Goal: Information Seeking & Learning: Find specific page/section

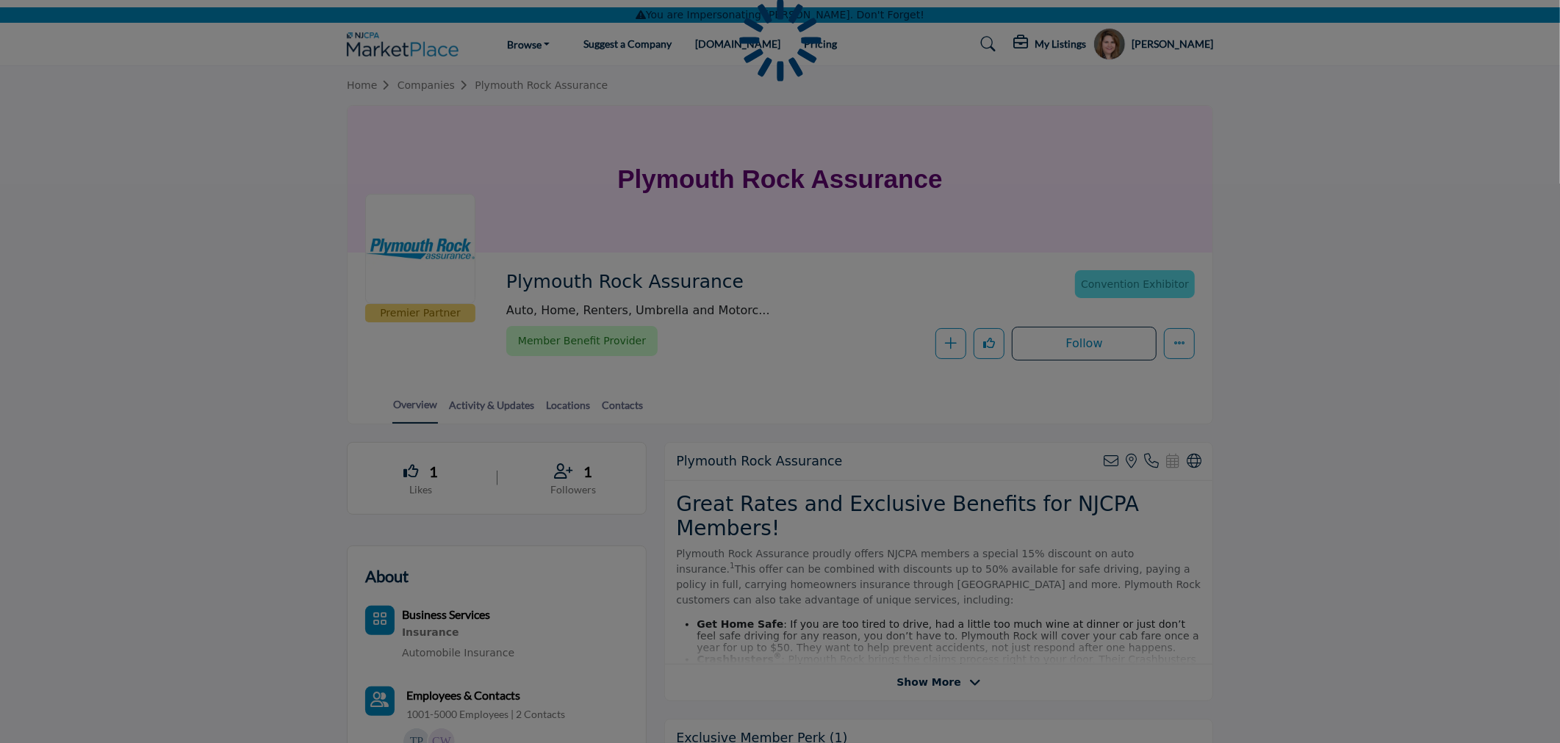
click at [1177, 41] on div at bounding box center [780, 371] width 1560 height 743
click at [1188, 37] on div at bounding box center [780, 371] width 1560 height 743
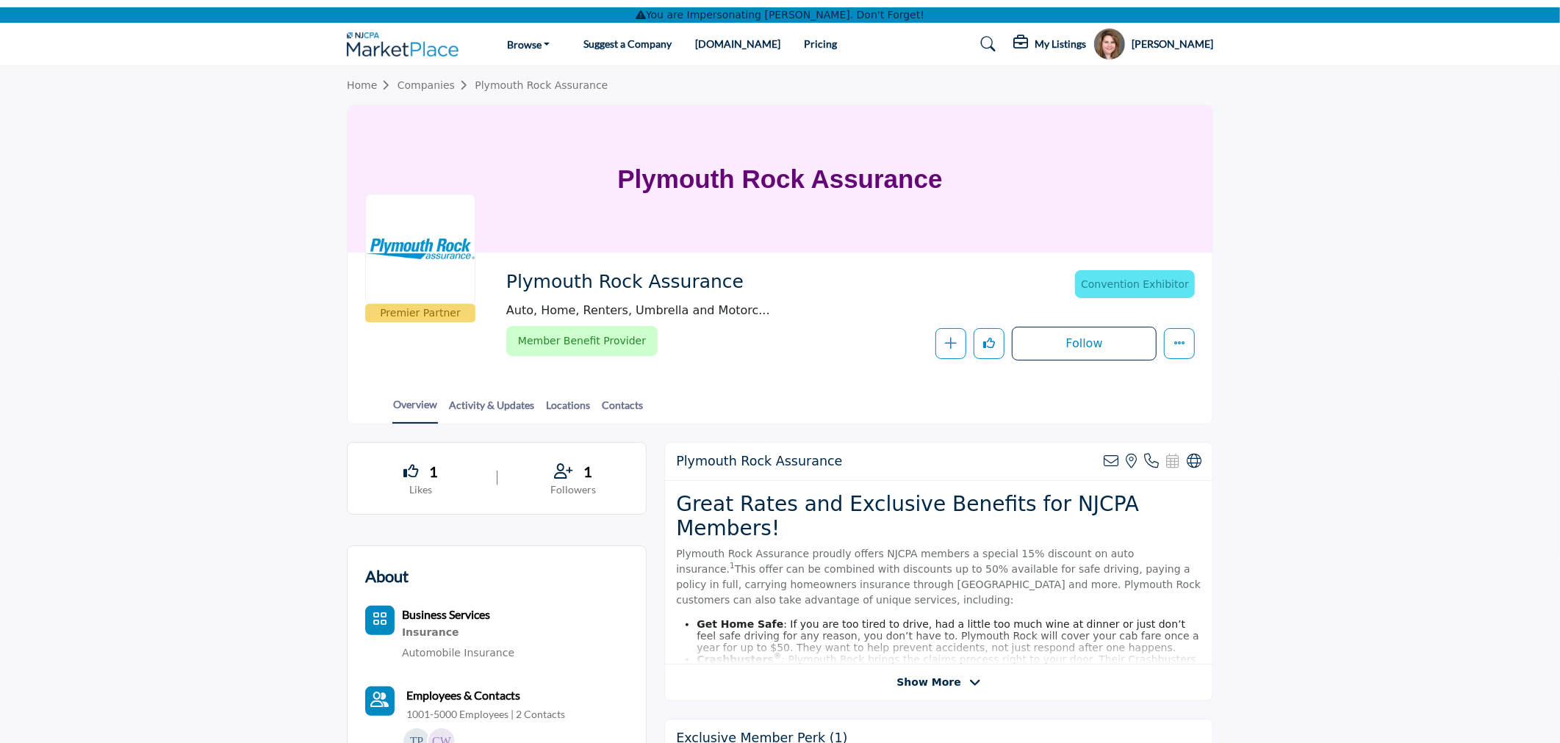
click at [1183, 41] on h5 "Amy Both" at bounding box center [1172, 44] width 82 height 15
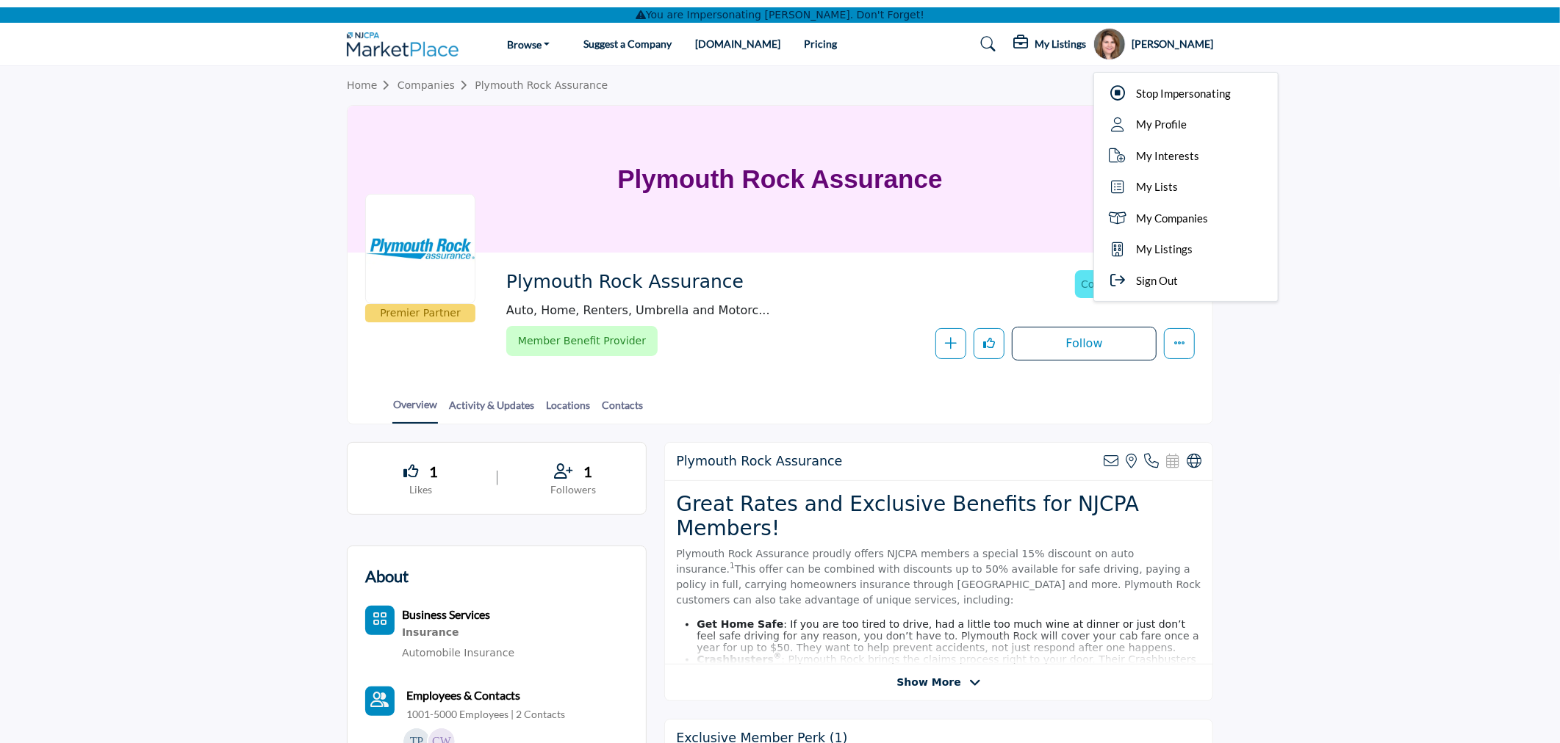
drag, startPoint x: 1211, startPoint y: 97, endPoint x: 1225, endPoint y: 76, distance: 25.9
click at [1211, 97] on span "Stop Impersonating" at bounding box center [1183, 93] width 95 height 17
click at [0, 0] on div at bounding box center [0, 0] width 0 height 0
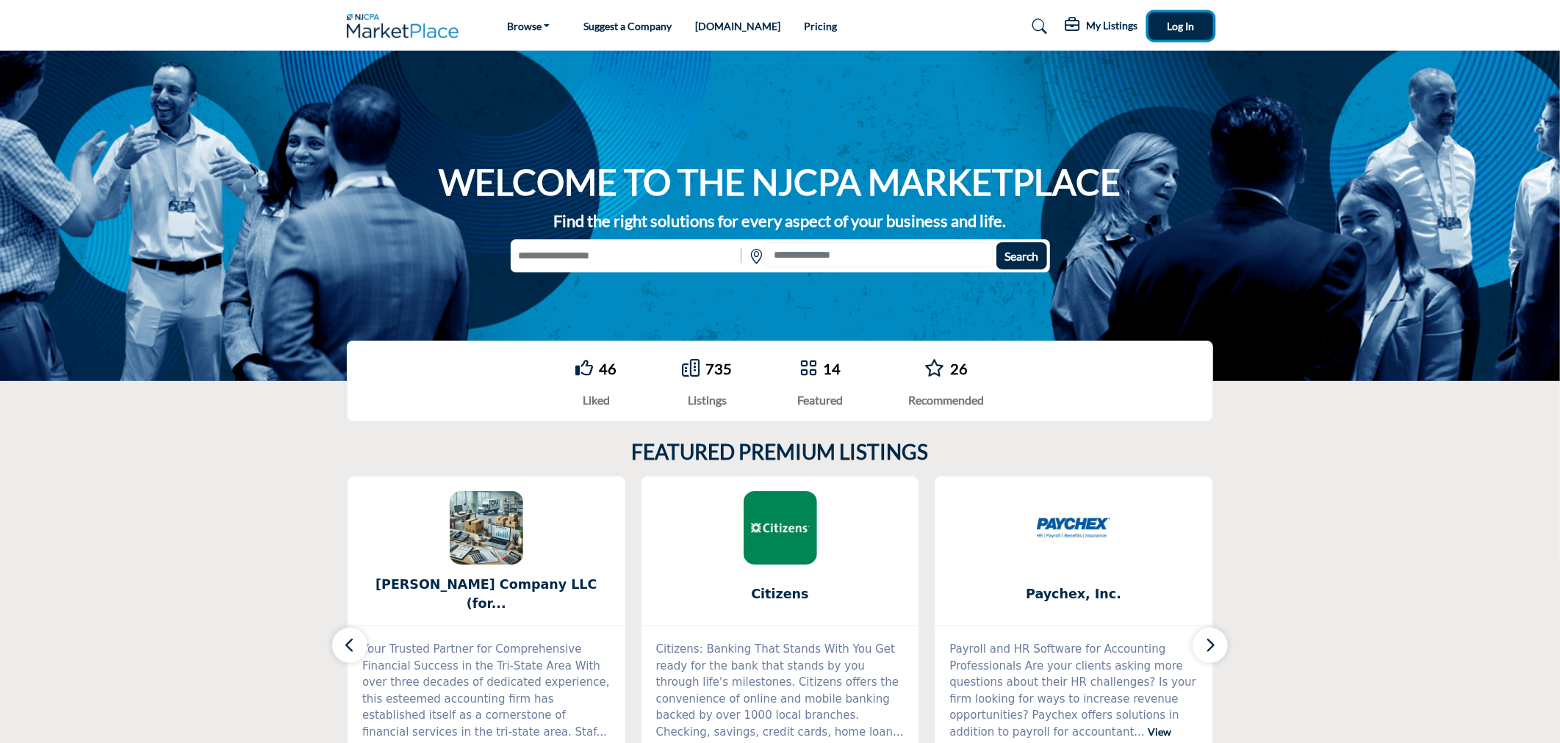
click at [1183, 22] on span "Log In" at bounding box center [1180, 26] width 27 height 12
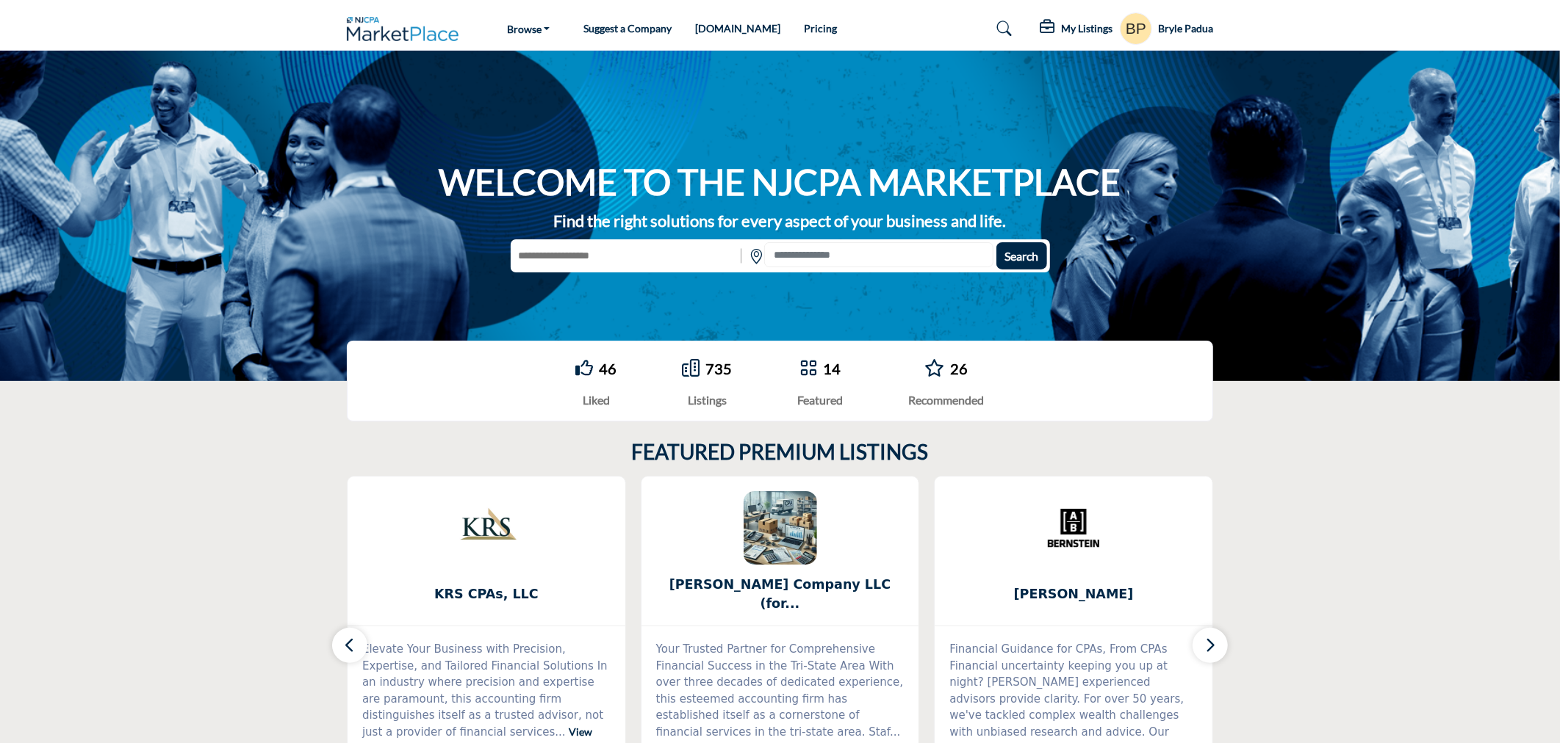
click at [1163, 26] on h5 "Bryle Padua" at bounding box center [1185, 28] width 55 height 15
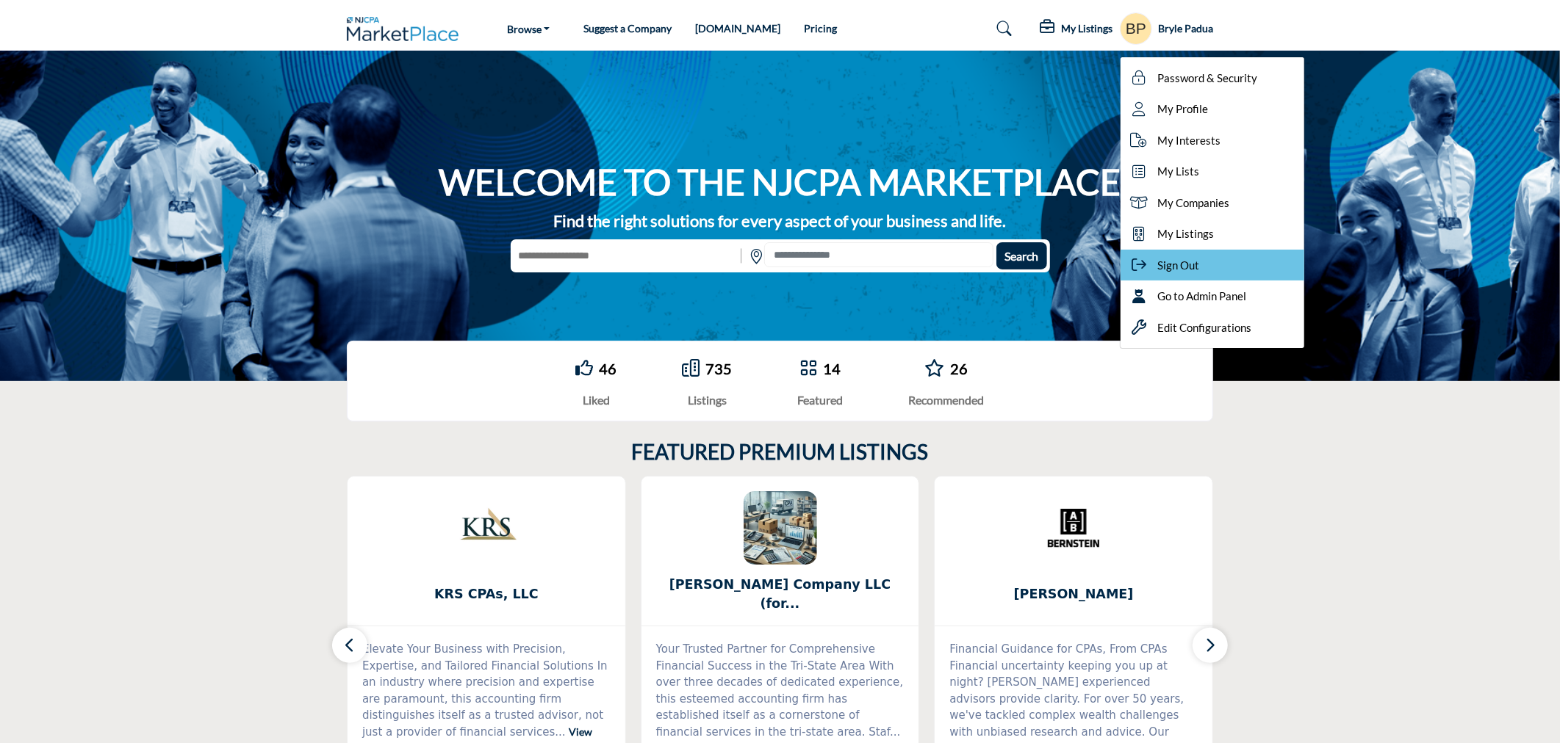
click at [1168, 272] on span "Sign Out" at bounding box center [1178, 265] width 42 height 17
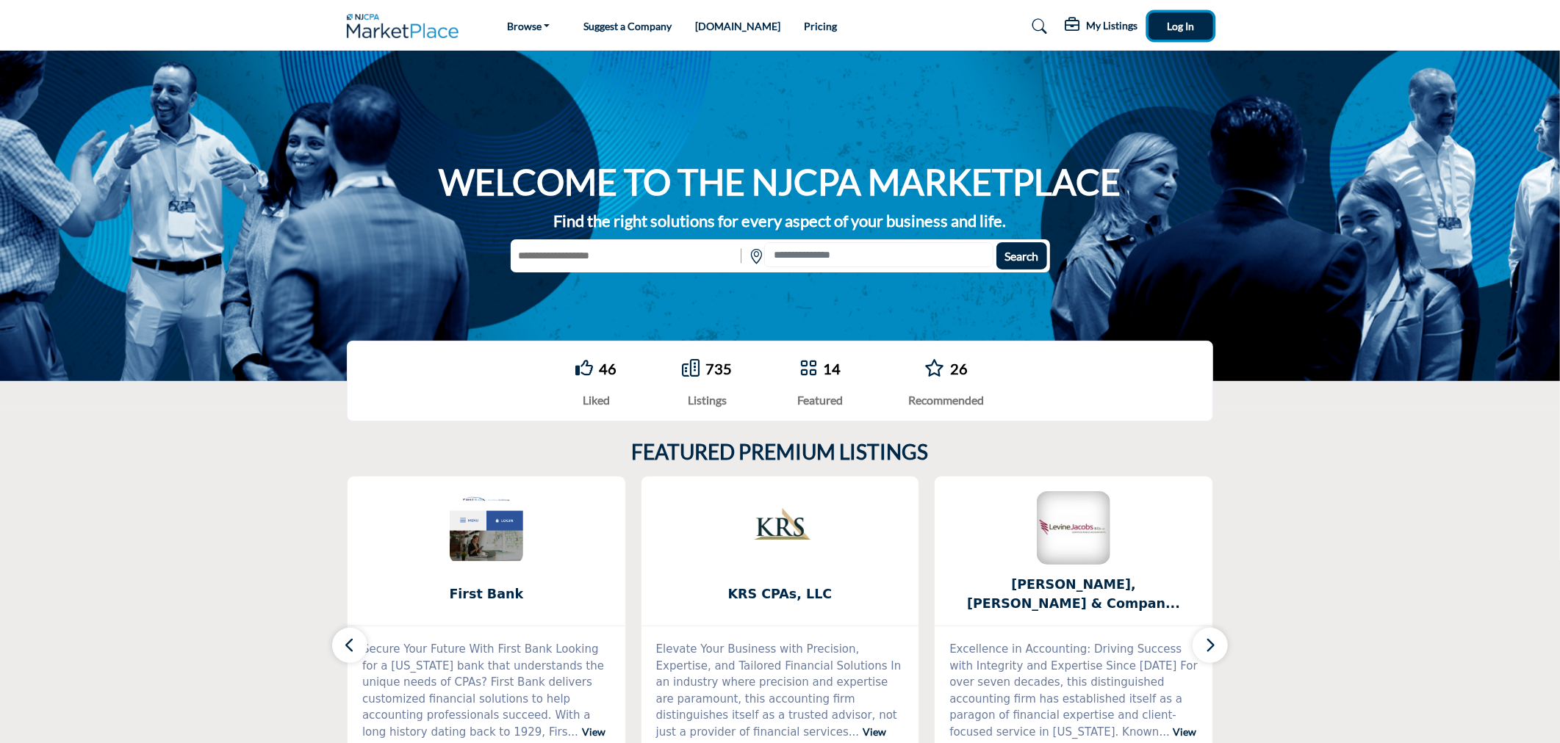
click at [1180, 15] on button "Log In" at bounding box center [1180, 25] width 65 height 27
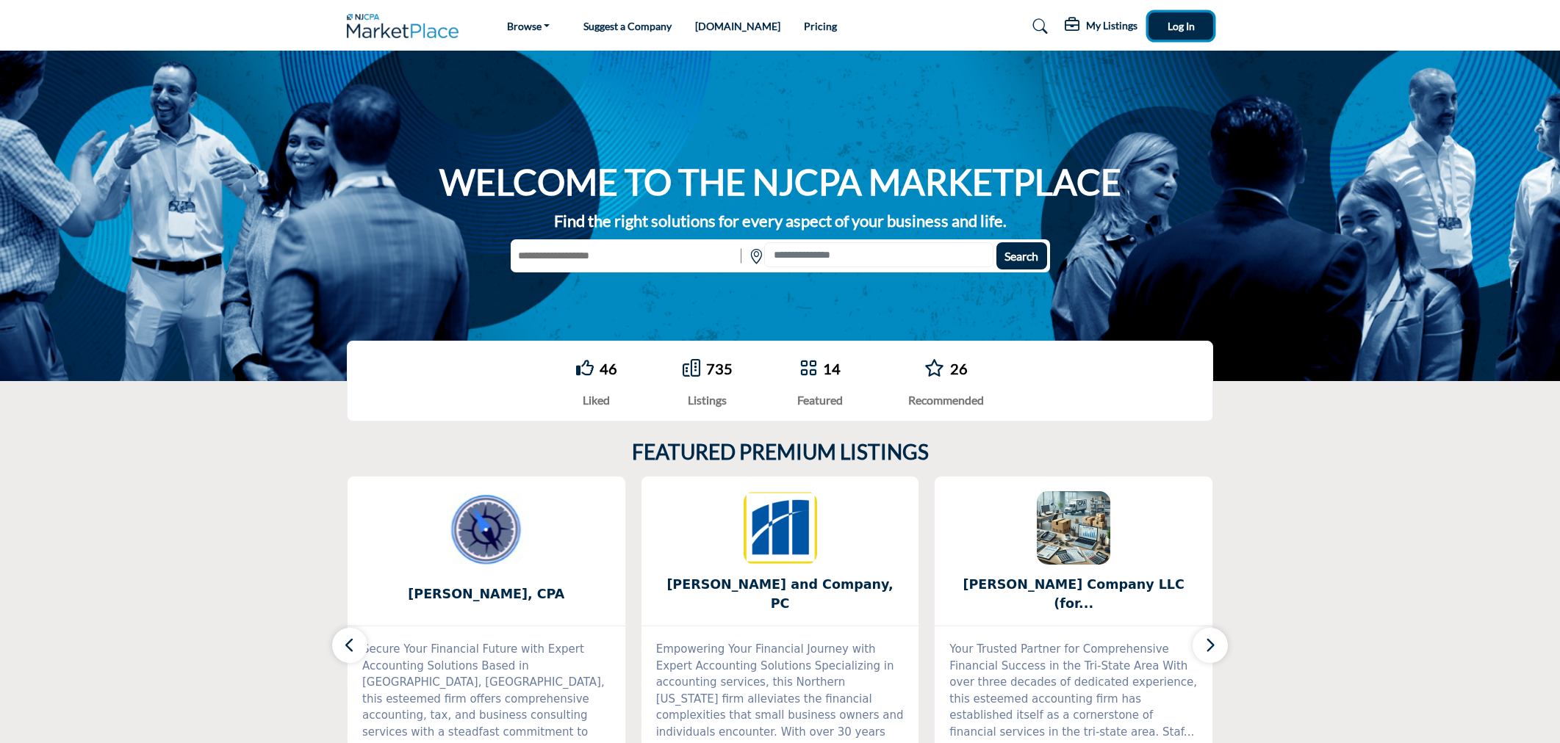
click at [1193, 27] on span "Log In" at bounding box center [1180, 26] width 27 height 12
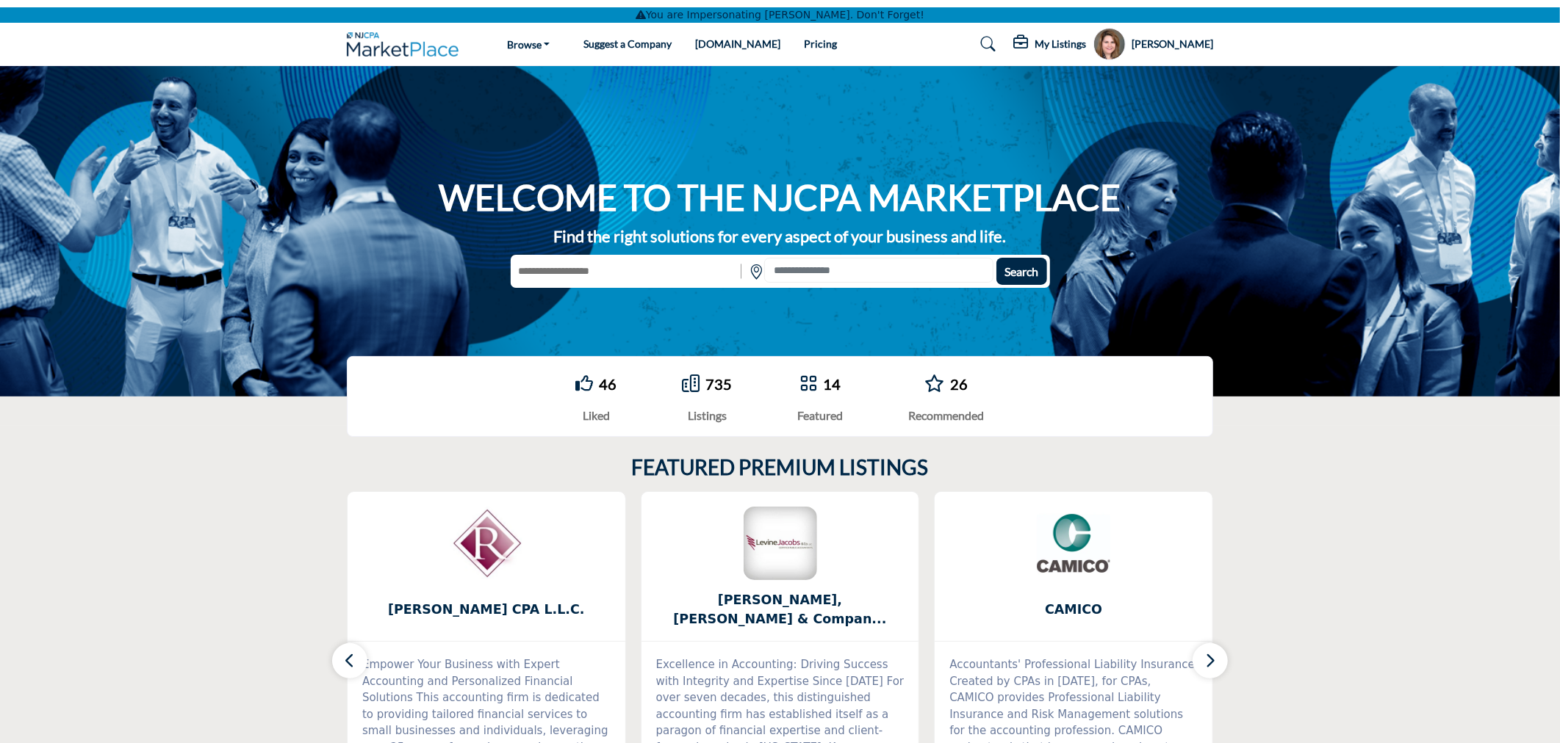
click at [1202, 43] on h5 "[PERSON_NAME]" at bounding box center [1172, 44] width 82 height 15
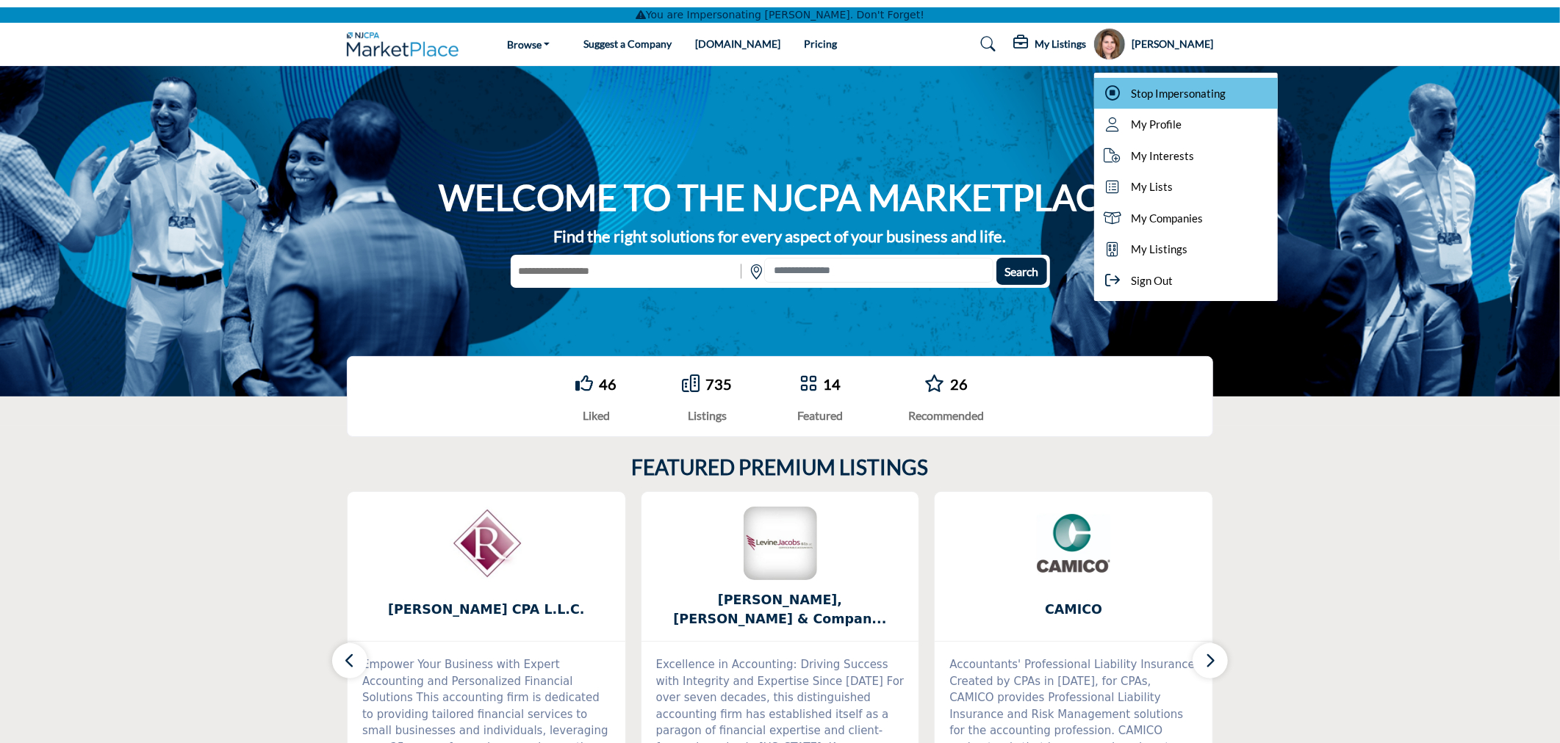
click at [1170, 83] on div "Stop Impersonating" at bounding box center [1186, 94] width 184 height 32
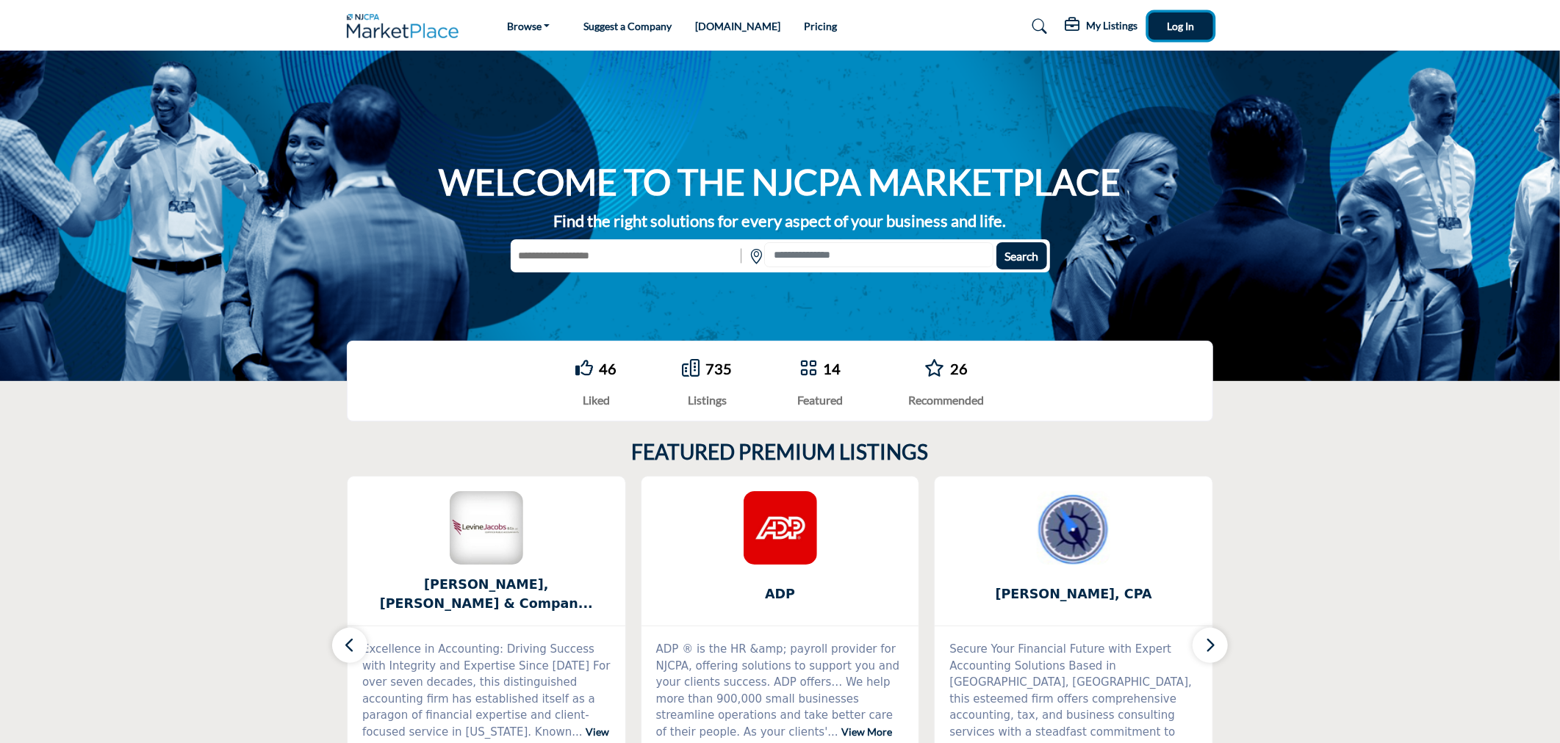
click at [1177, 23] on span "Log In" at bounding box center [1180, 26] width 27 height 12
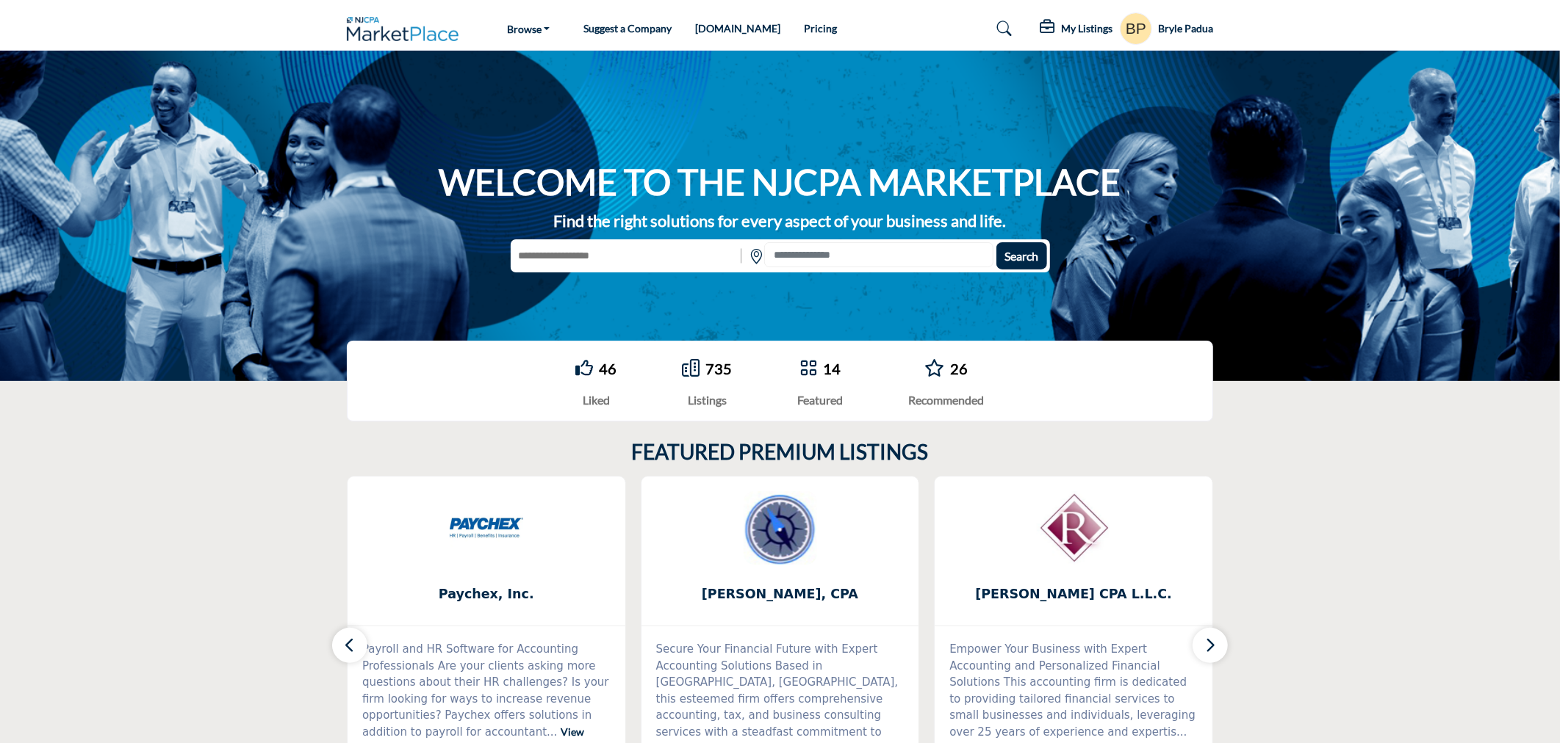
click at [608, 251] on input "text" at bounding box center [624, 255] width 227 height 27
type input "********"
click at [996, 242] on button "Search" at bounding box center [1021, 255] width 51 height 27
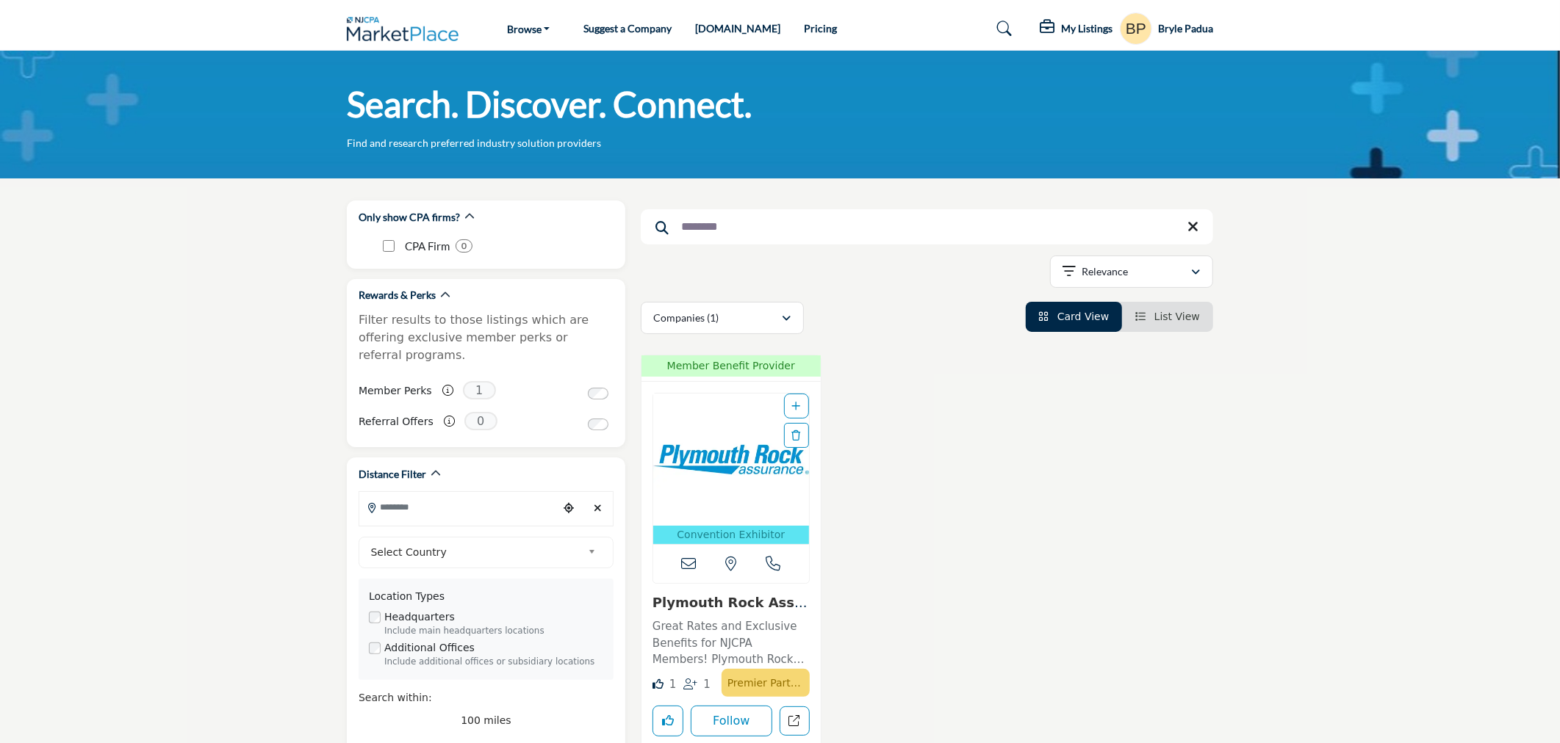
click at [699, 459] on img "Open Listing in new tab" at bounding box center [731, 460] width 156 height 132
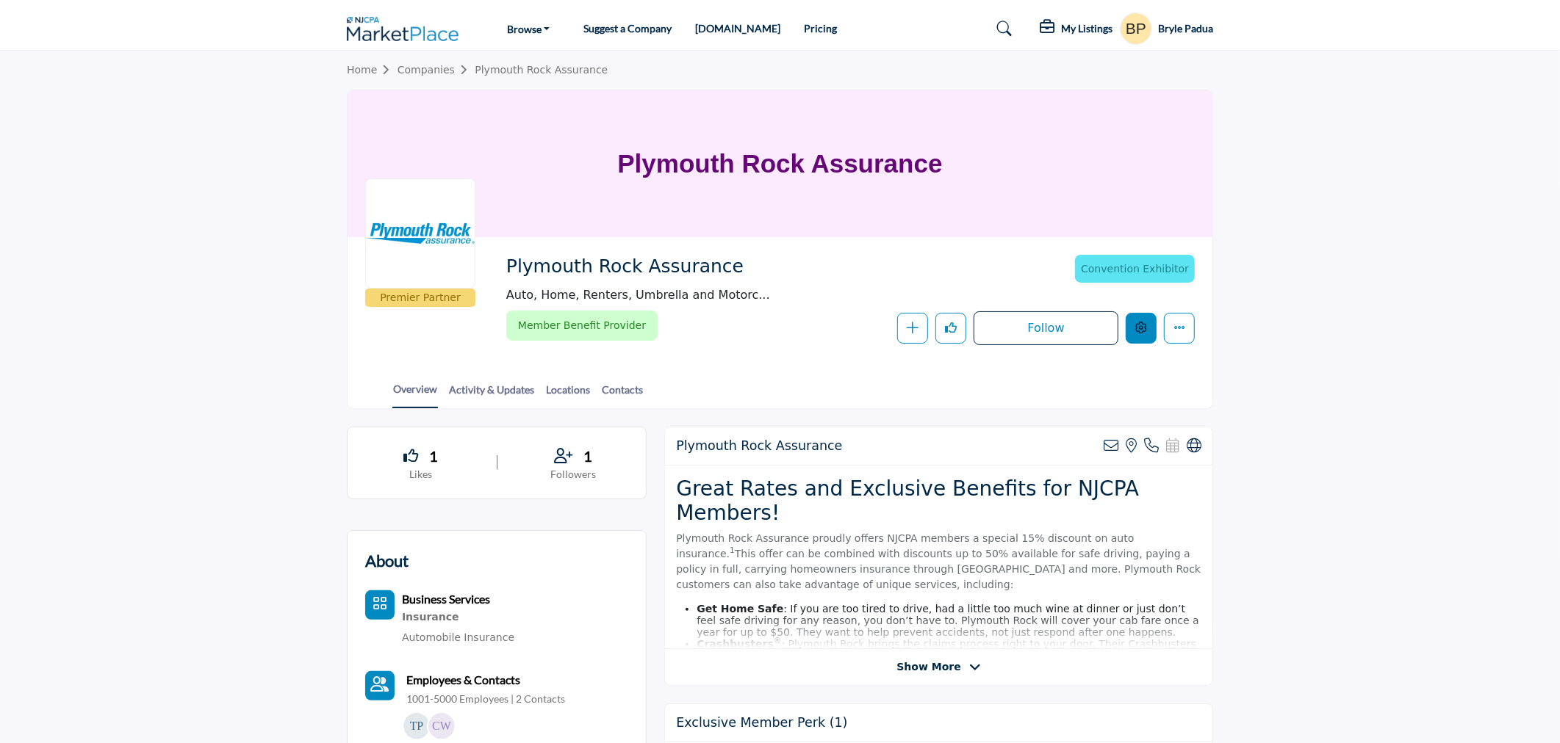
click at [1147, 331] on button "Edit company" at bounding box center [1140, 328] width 31 height 31
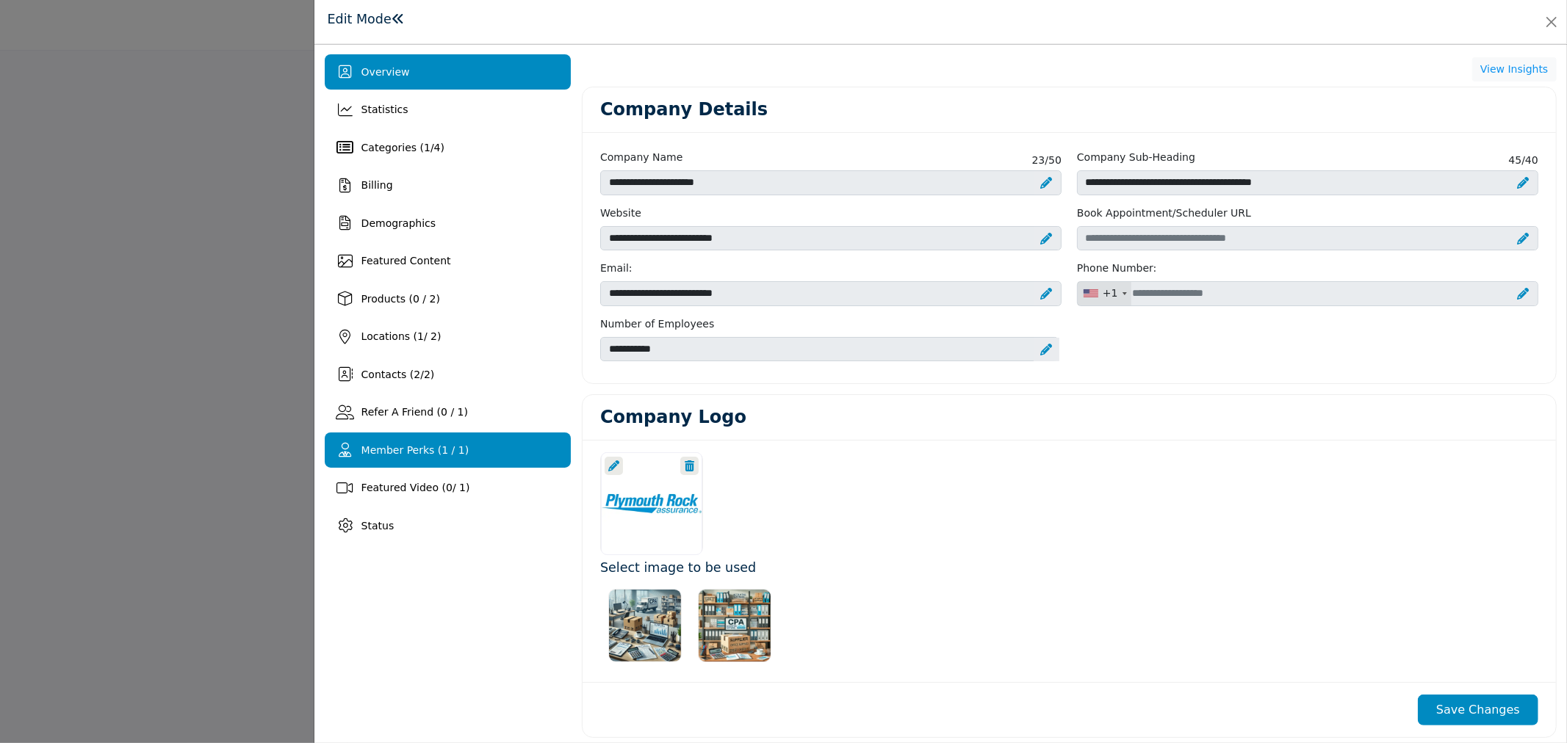
click at [450, 448] on span "Member Perks (1 / 1)" at bounding box center [415, 450] width 108 height 12
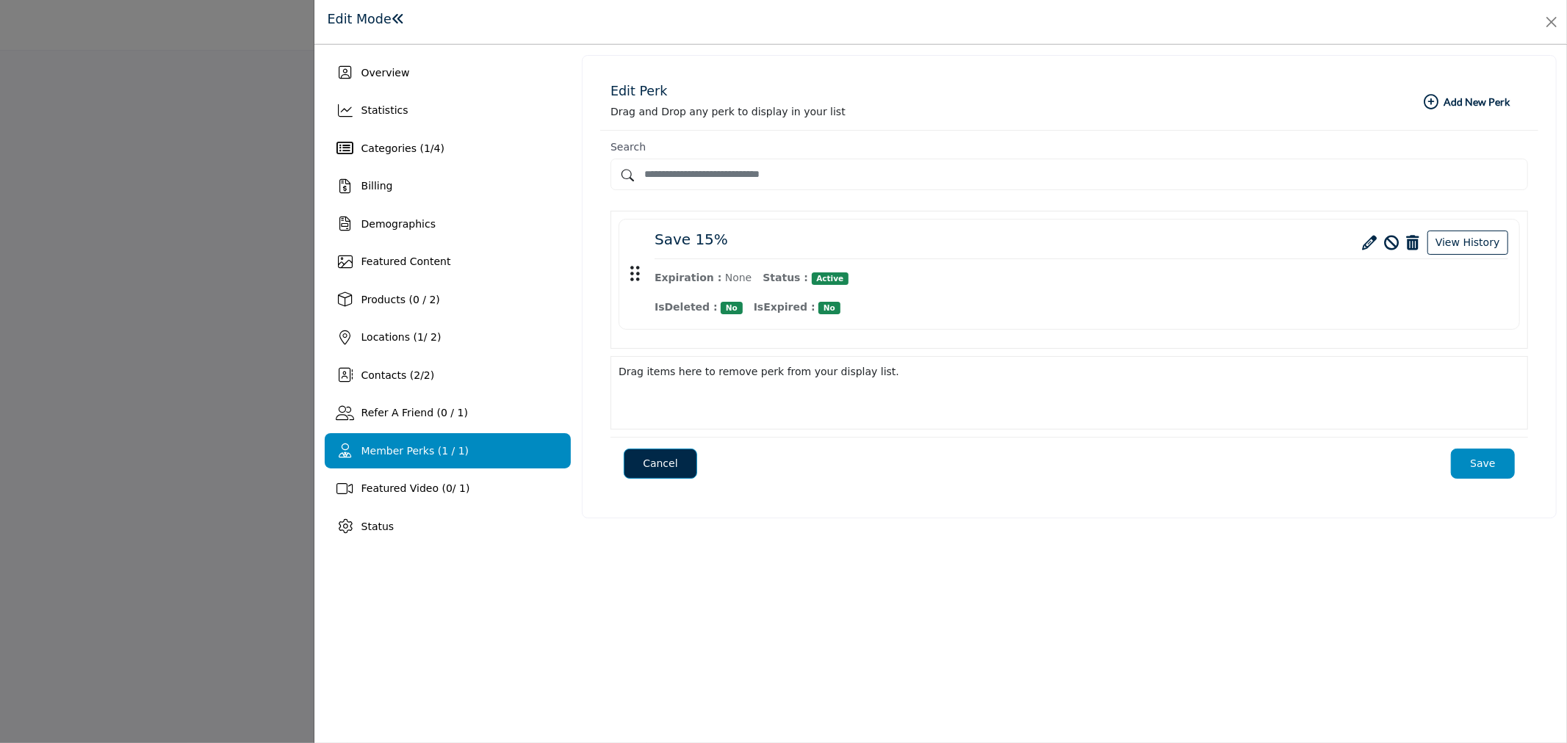
click at [1374, 245] on icon at bounding box center [1370, 243] width 15 height 15
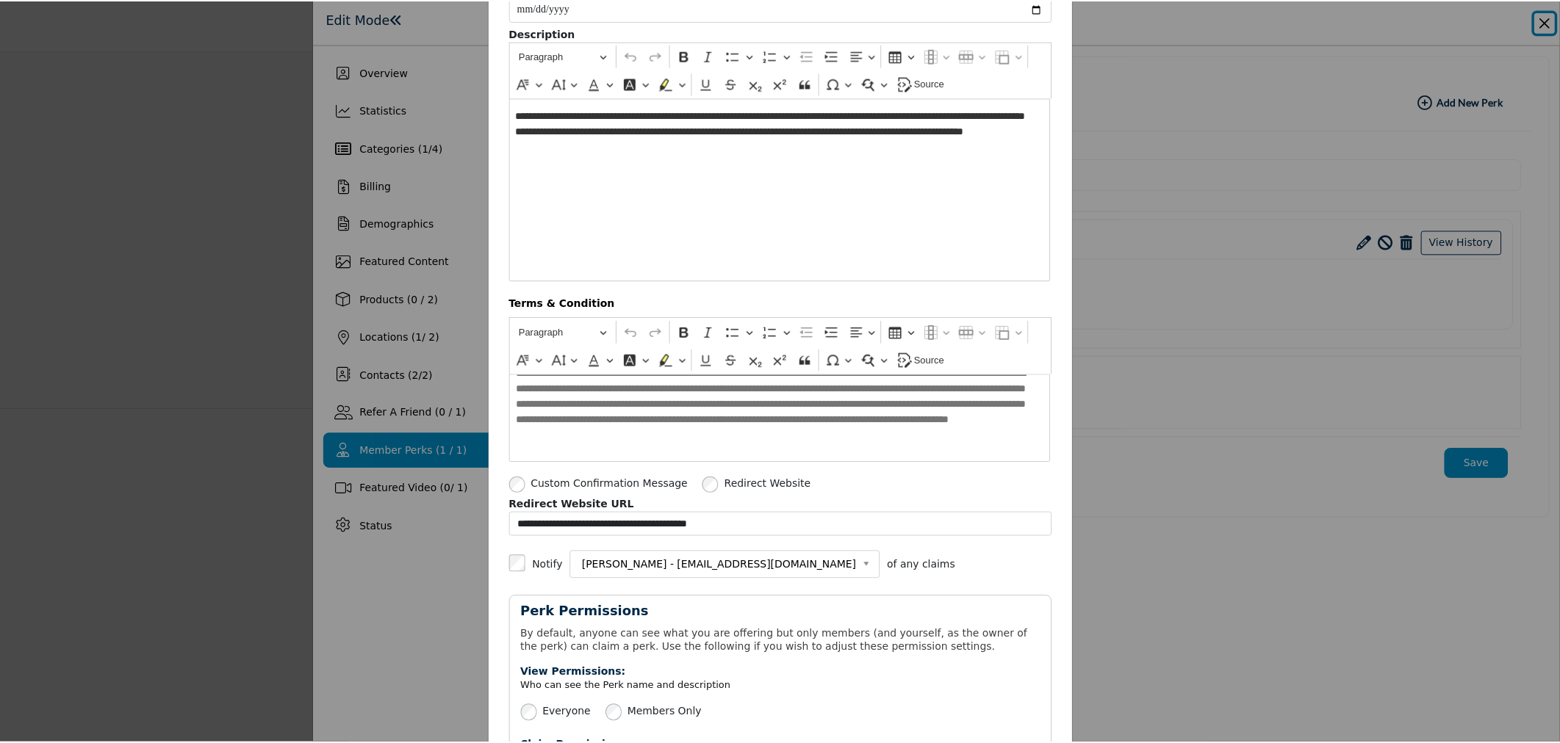
scroll to position [407, 0]
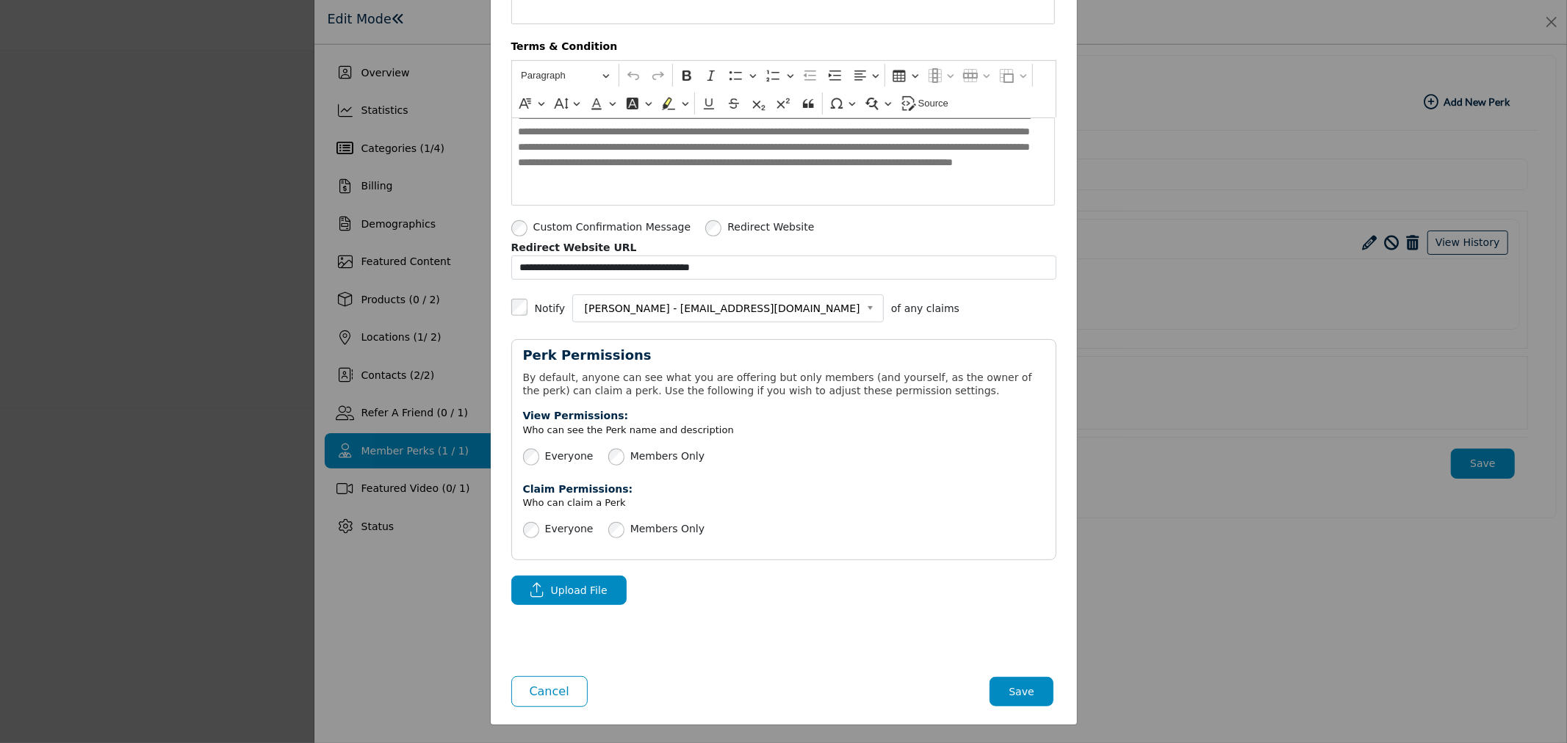
click at [997, 696] on button "Save" at bounding box center [1021, 691] width 64 height 29
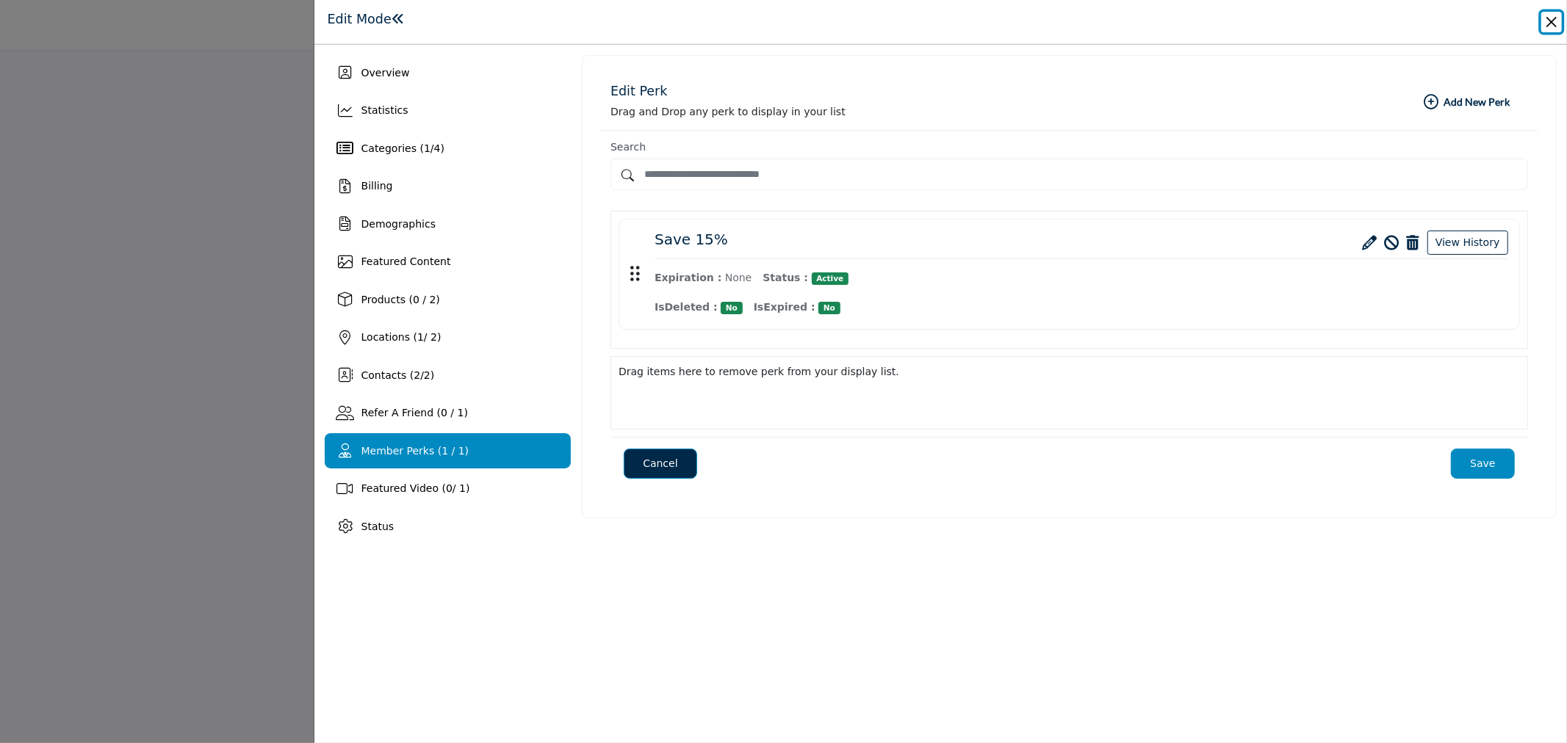
click at [1554, 18] on button "Close" at bounding box center [1551, 22] width 21 height 21
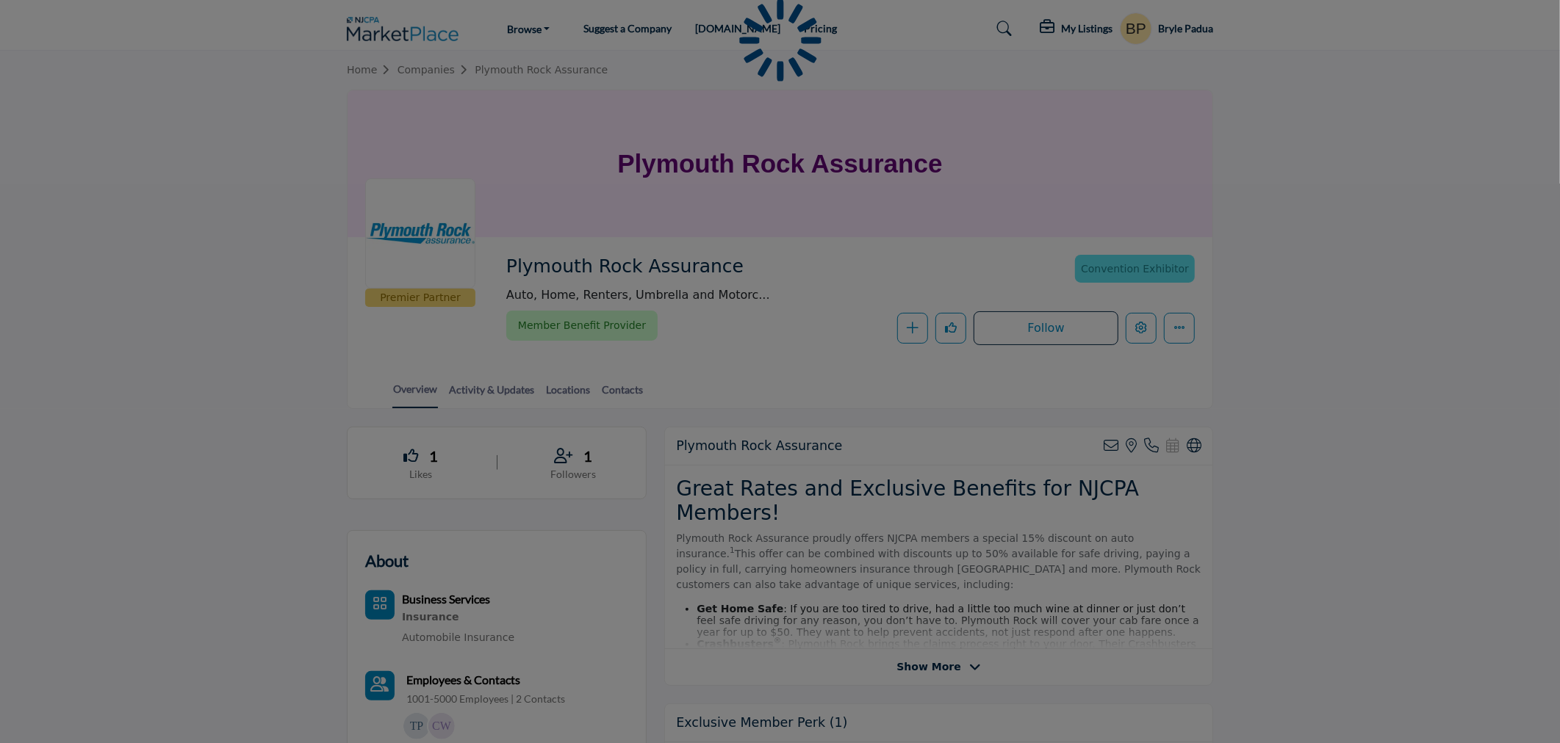
drag, startPoint x: 745, startPoint y: 265, endPoint x: 516, endPoint y: 270, distance: 228.5
click at [533, 266] on div at bounding box center [780, 371] width 1560 height 743
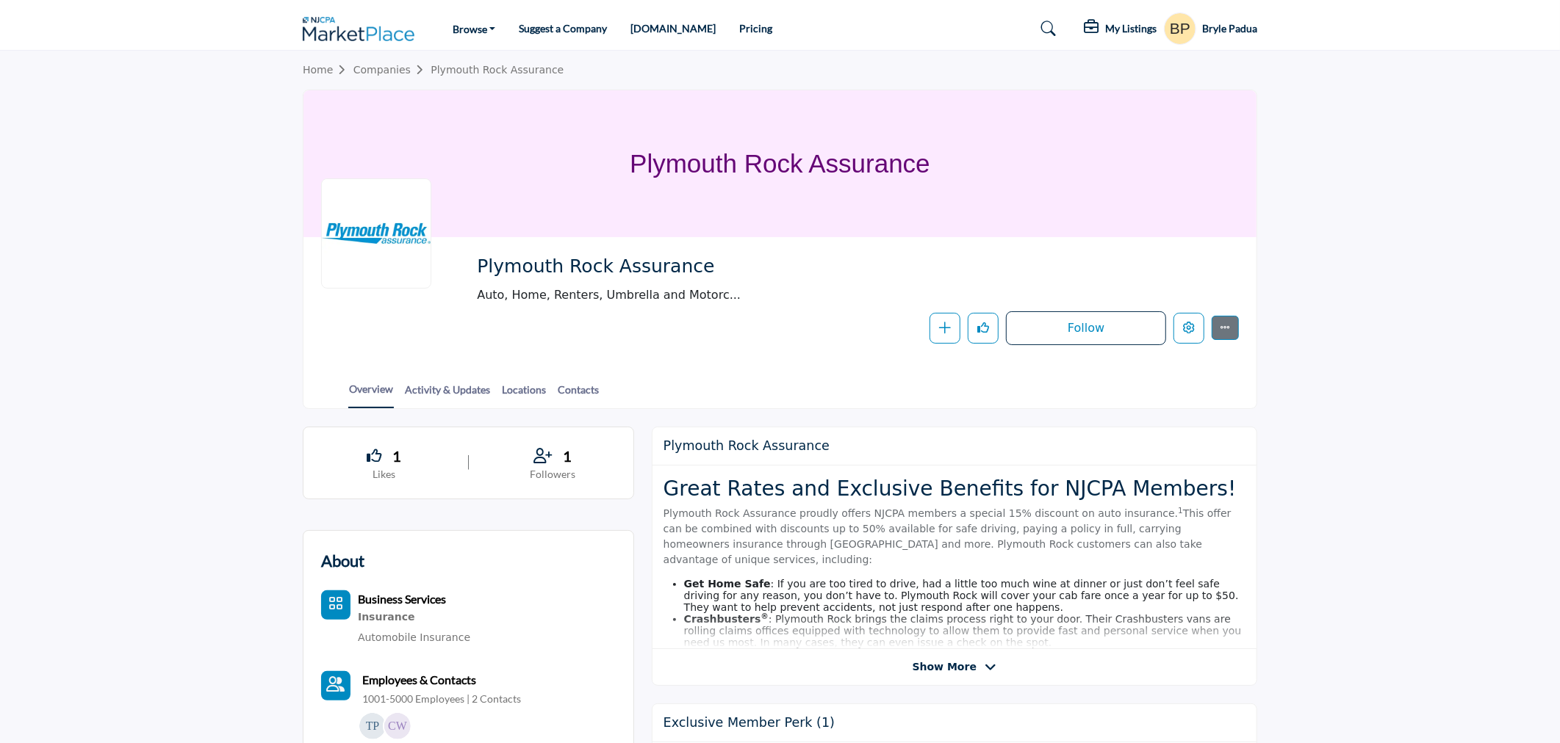
drag, startPoint x: 509, startPoint y: 270, endPoint x: 685, endPoint y: 272, distance: 176.3
click at [685, 272] on body "Browse Vendors & Service Providers" at bounding box center [780, 371] width 1560 height 743
drag, startPoint x: 699, startPoint y: 262, endPoint x: 480, endPoint y: 274, distance: 220.0
click at [480, 274] on span "Plymouth Rock Assurance" at bounding box center [642, 267] width 331 height 24
copy span "Plymouth Rock Assurance"
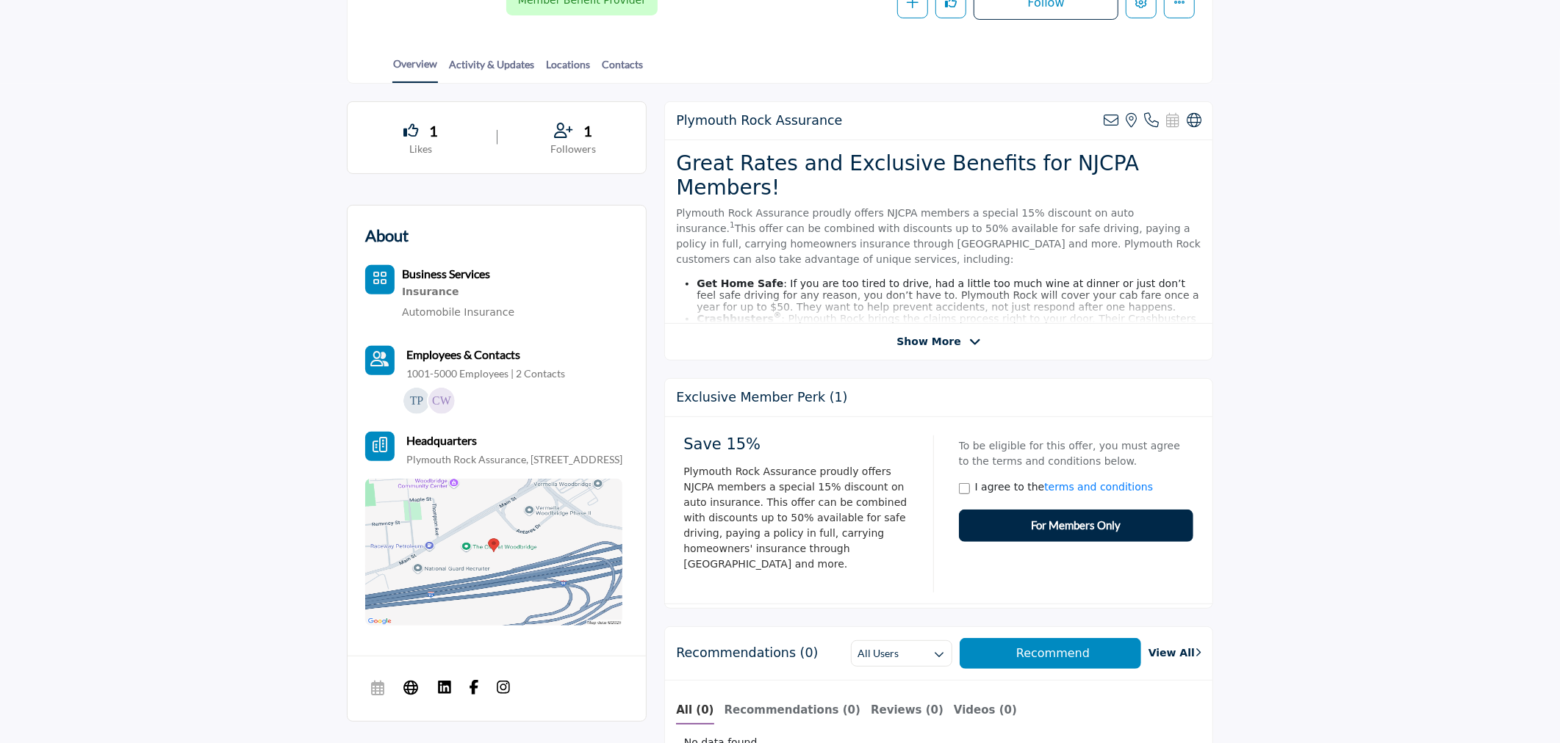
scroll to position [326, 0]
drag, startPoint x: 846, startPoint y: 114, endPoint x: 679, endPoint y: 122, distance: 166.9
click at [679, 122] on div "Plymouth Rock Assurance View email address of this listing View the location of…" at bounding box center [938, 120] width 547 height 38
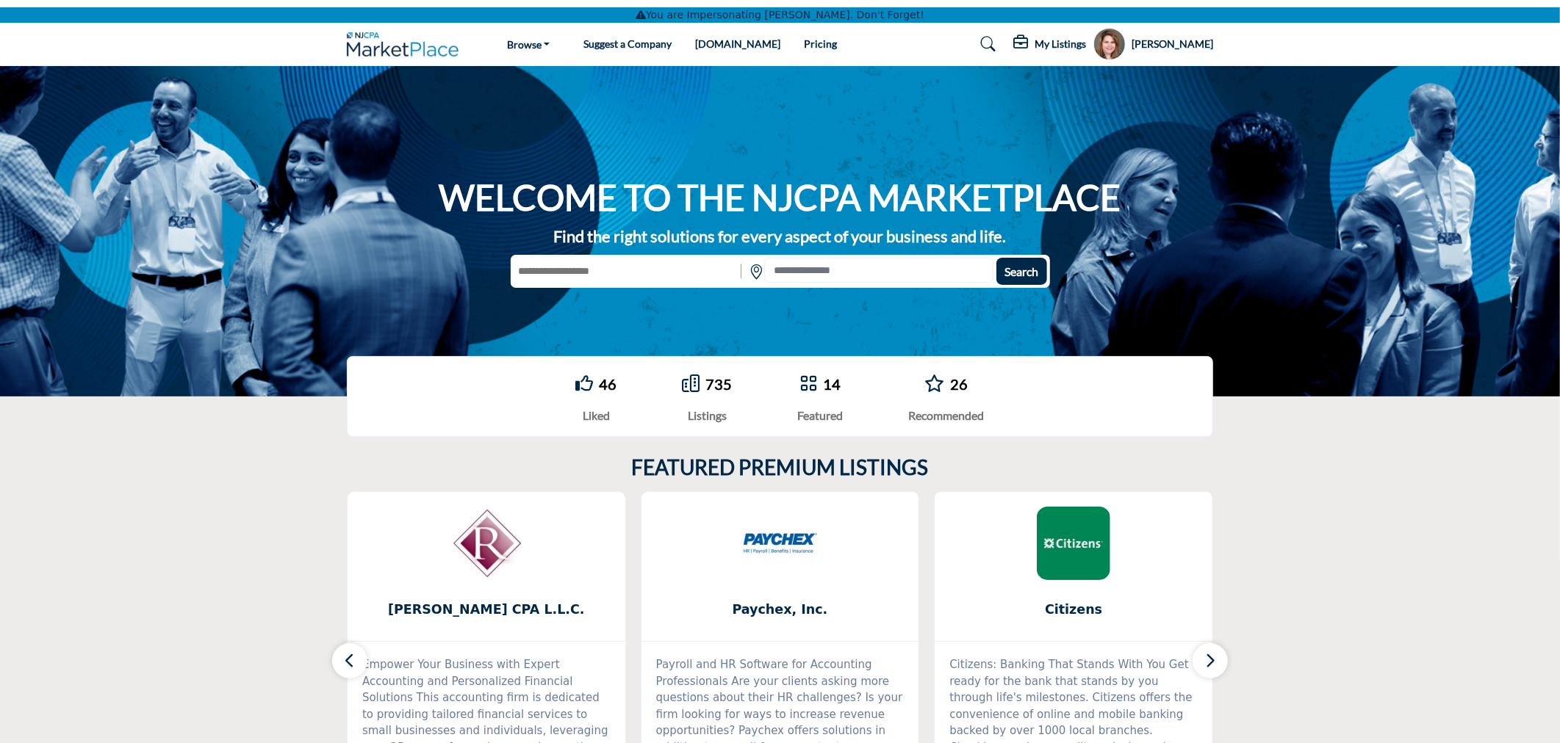
click at [601, 266] on input "text" at bounding box center [624, 271] width 227 height 27
type input "********"
click at [996, 258] on button "Search" at bounding box center [1021, 271] width 51 height 27
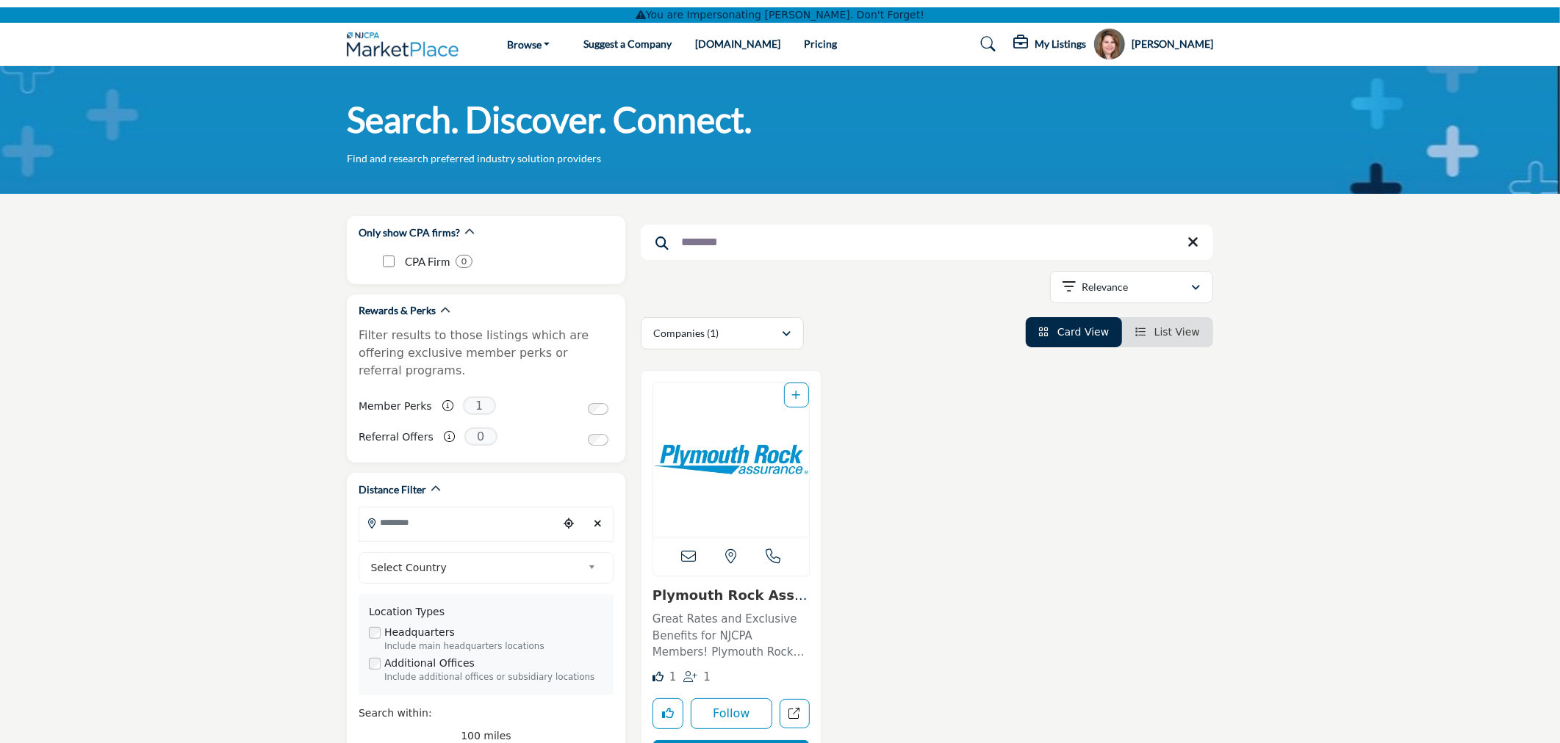
click at [711, 476] on img "Open Listing in new tab" at bounding box center [731, 460] width 156 height 154
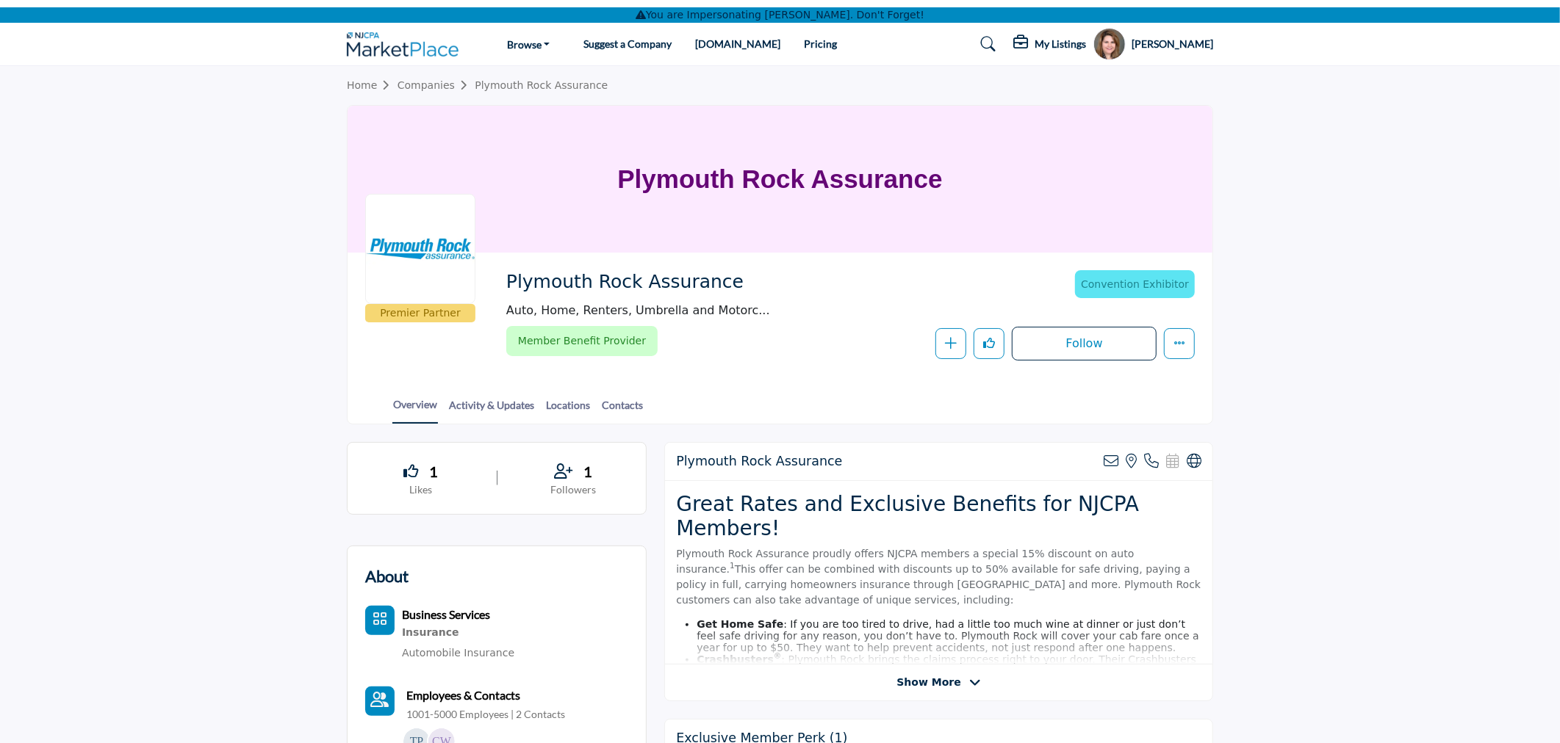
click at [1158, 39] on div "[PERSON_NAME] Stop Impersonating My Profile My Interests My Lists My Companies …" at bounding box center [1153, 44] width 120 height 32
click at [1200, 46] on h5 "[PERSON_NAME]" at bounding box center [1172, 44] width 82 height 15
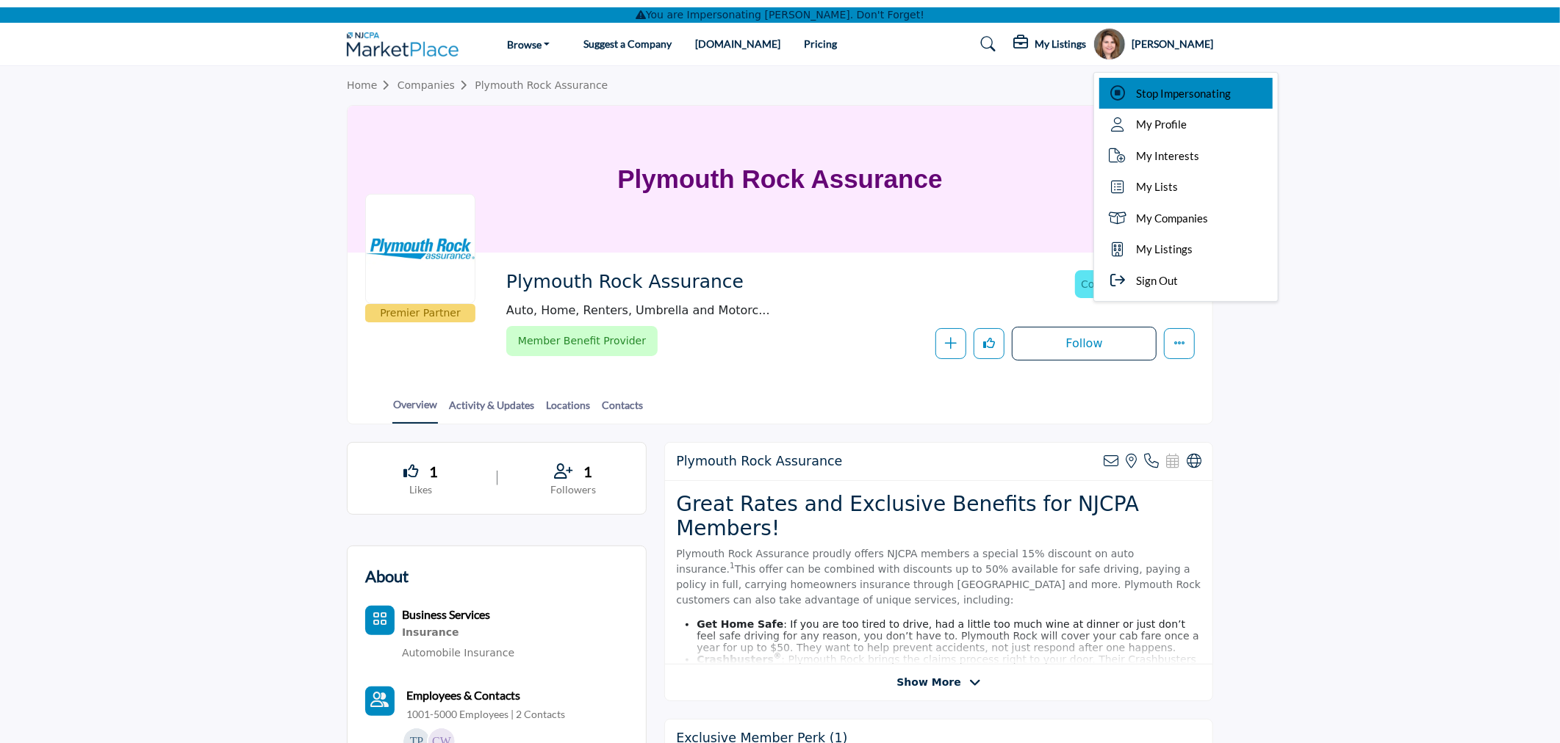
click at [1192, 90] on span "Stop Impersonating" at bounding box center [1183, 93] width 95 height 17
click at [0, 0] on div at bounding box center [0, 0] width 0 height 0
